Goal: Task Accomplishment & Management: Use online tool/utility

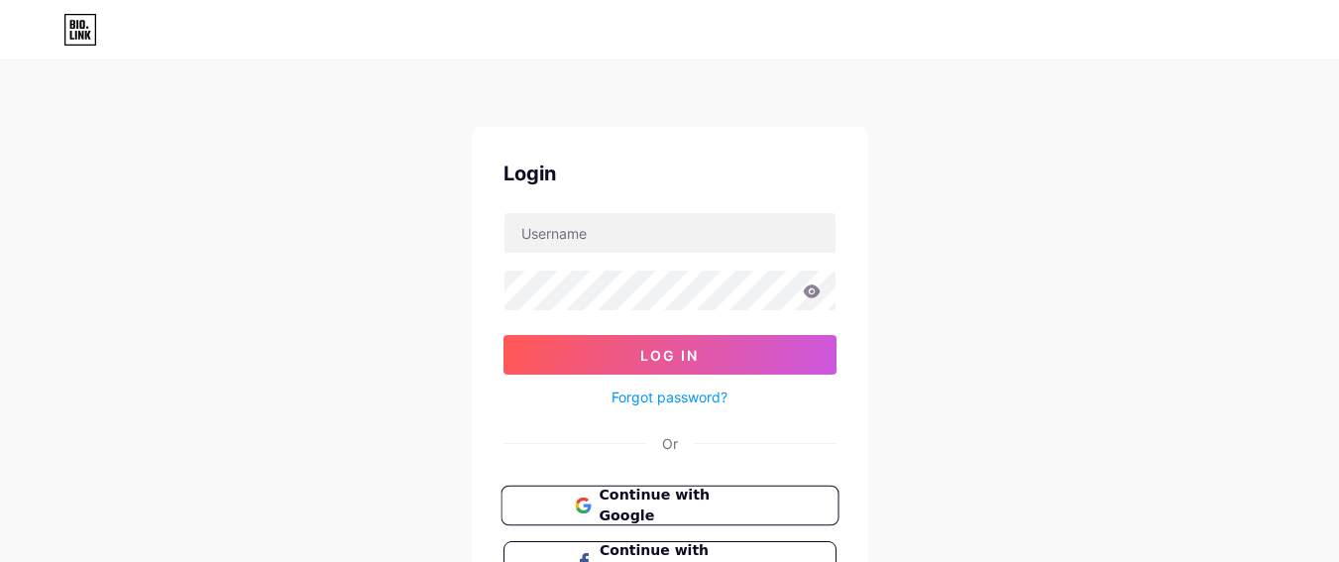
click at [625, 519] on button "Continue with Google" at bounding box center [669, 506] width 338 height 41
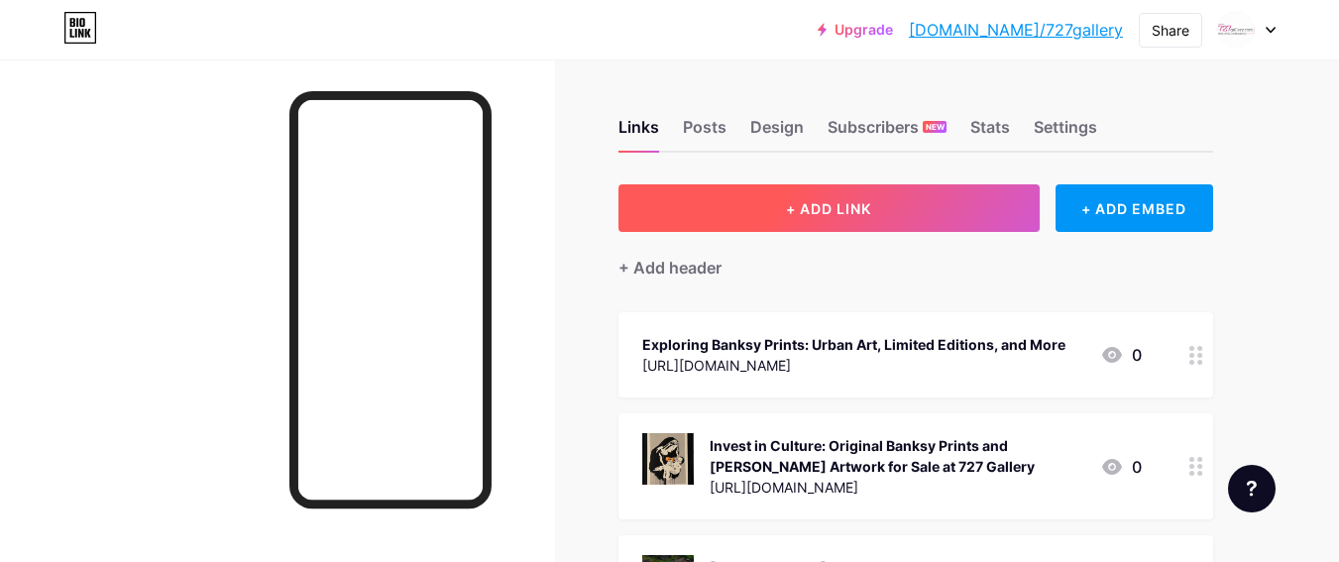
click at [945, 216] on button "+ ADD LINK" at bounding box center [828, 208] width 421 height 48
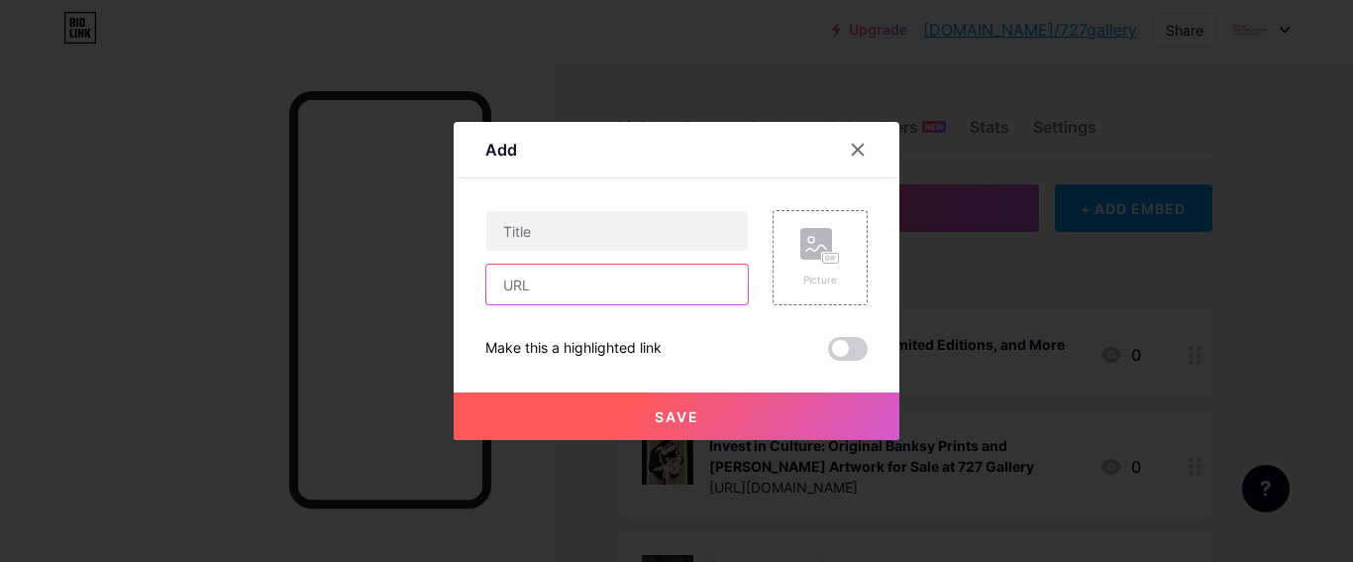
click at [551, 288] on input "text" at bounding box center [618, 285] width 262 height 40
paste input "https://original-banksy-prints.blogspot.com/2025/08/banksy-work-for-sale-collec…"
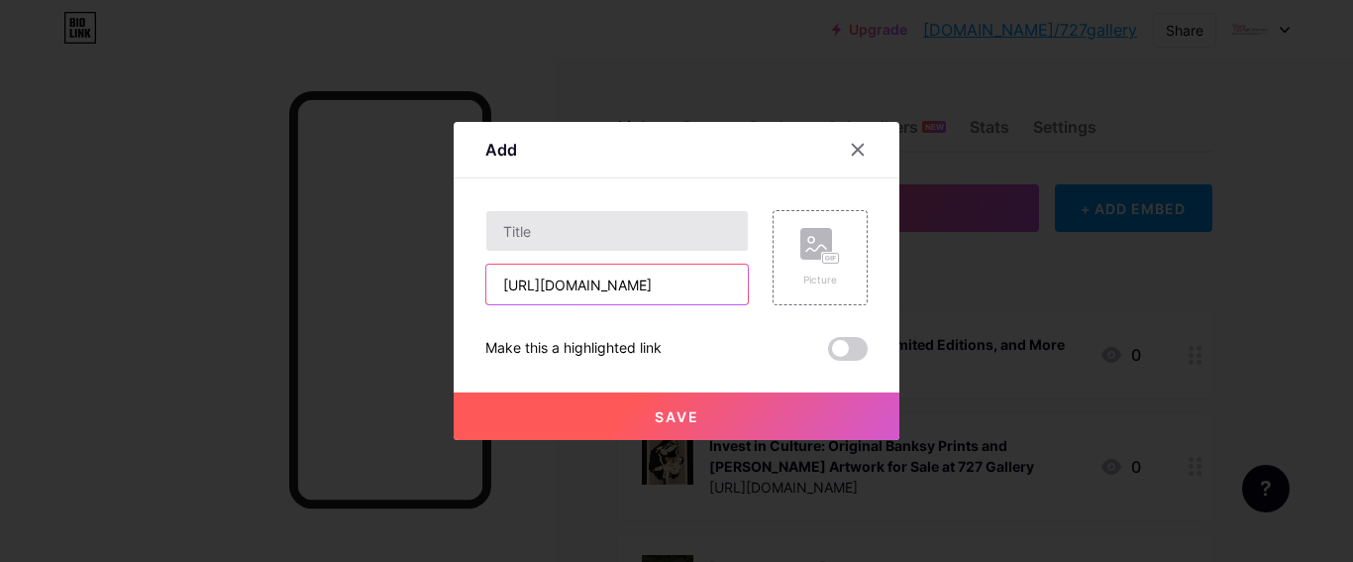
type input "https://original-banksy-prints.blogspot.com/2025/08/banksy-work-for-sale-collec…"
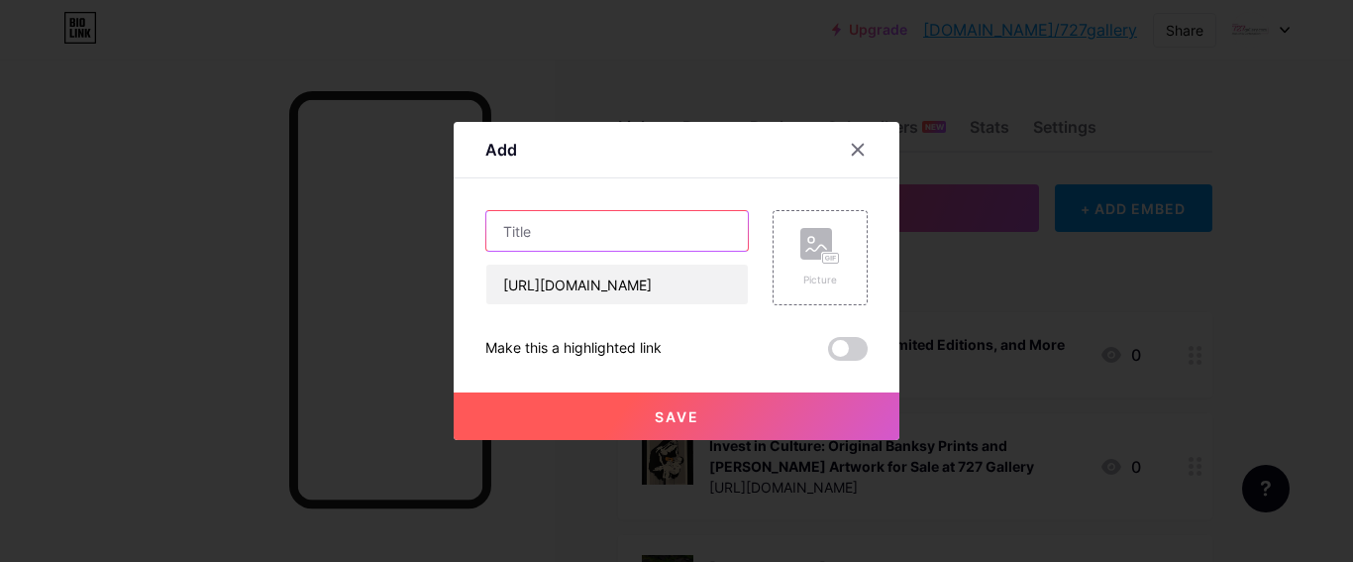
click at [546, 223] on input "text" at bounding box center [618, 231] width 262 height 40
click at [543, 237] on input "text" at bounding box center [618, 231] width 262 height 40
paste input "Banksy Work for Sale – Collect, Invest, and Appreciate Iconic Art"
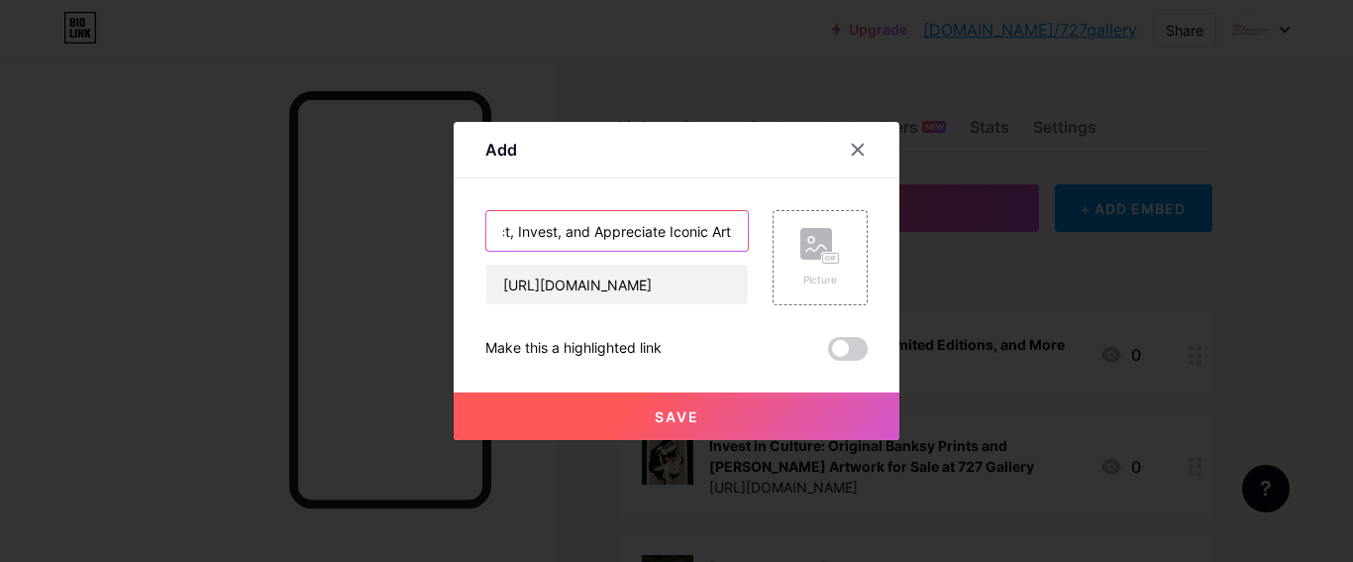
type input "Banksy Work for Sale – Collect, Invest, and Appreciate Iconic Art"
click at [846, 358] on span at bounding box center [848, 349] width 40 height 24
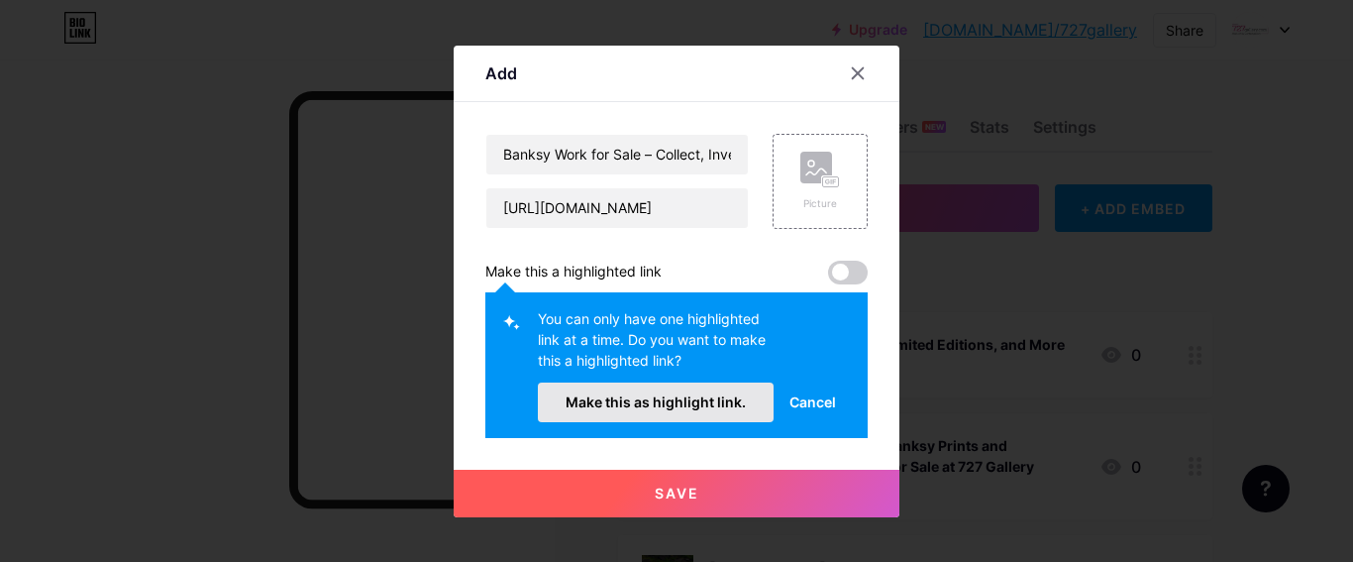
click at [644, 409] on span "Make this as highlight link." at bounding box center [656, 401] width 180 height 17
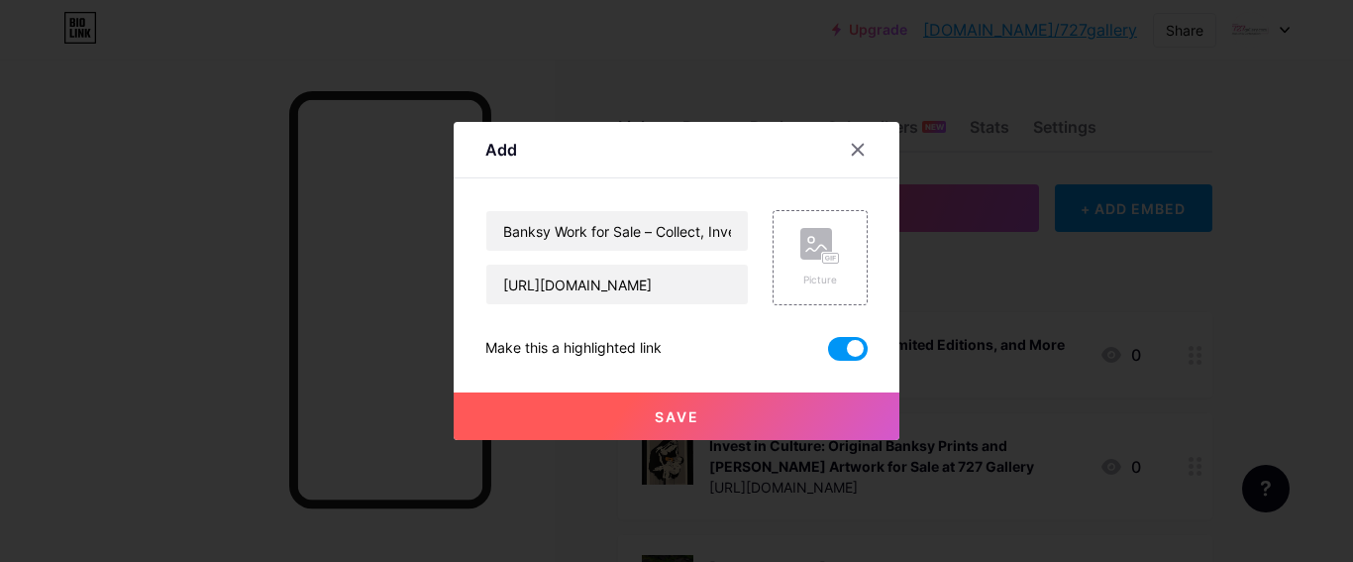
click at [673, 415] on span "Save" at bounding box center [677, 416] width 45 height 17
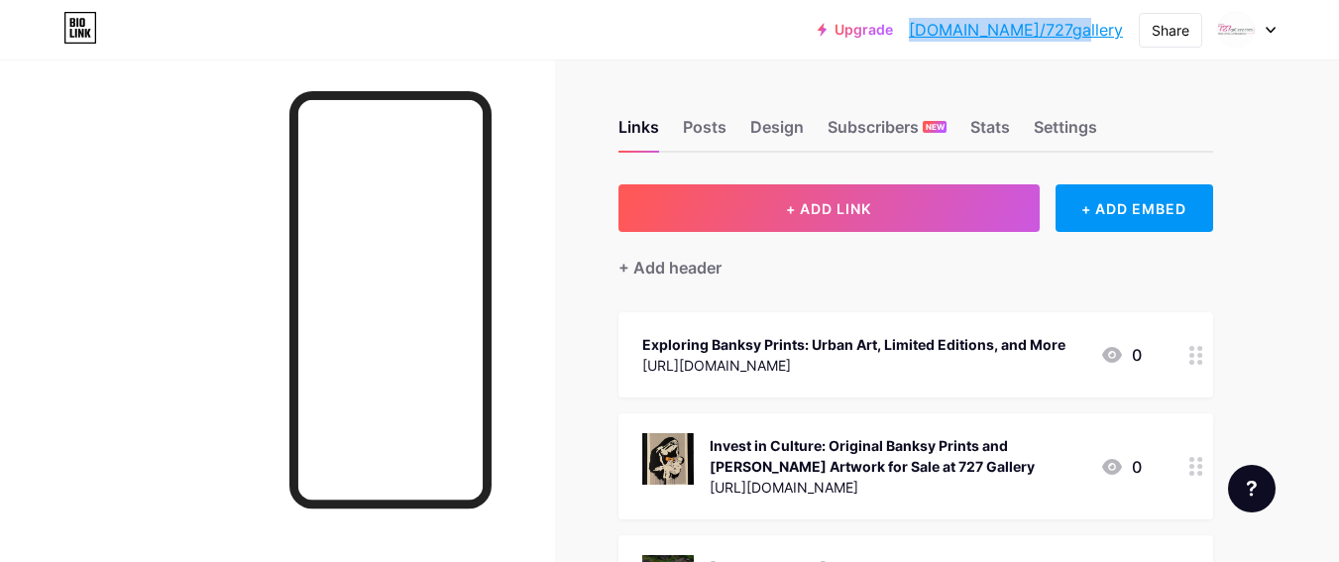
drag, startPoint x: 1120, startPoint y: 31, endPoint x: 972, endPoint y: 39, distance: 147.8
click at [972, 39] on div "Upgrade bio.link/727gal... bio.link/727gallery Share Switch accounts 727gallery…" at bounding box center [1046, 30] width 458 height 36
copy div "bio.link/727gal... bio.link/727gallery"
